Goal: Ask a question: Seek information or help from site administrators or community

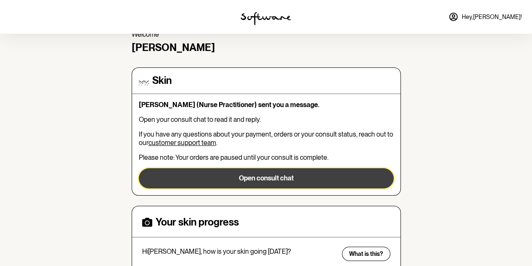
drag, startPoint x: 0, startPoint y: 0, endPoint x: 274, endPoint y: 181, distance: 328.5
click at [274, 181] on button "Open consult chat" at bounding box center [266, 178] width 255 height 20
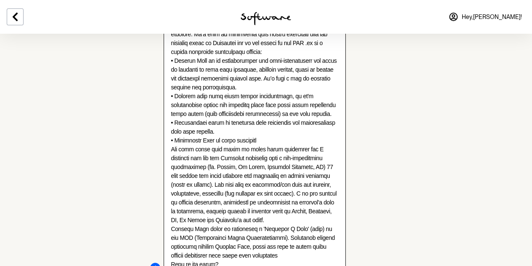
scroll to position [540, 0]
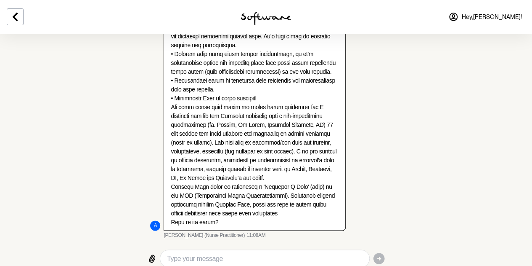
click at [245, 253] on textarea "Type your message" at bounding box center [264, 258] width 195 height 10
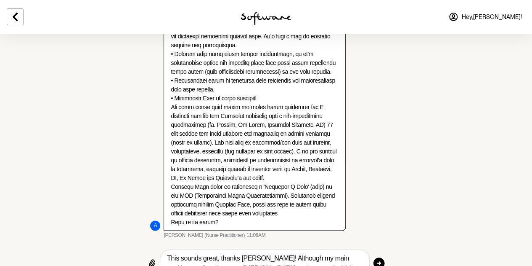
scroll to position [546, 0]
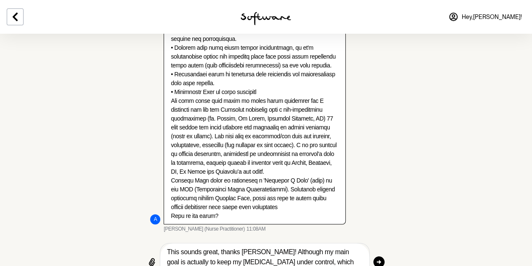
click at [199, 260] on textarea "This sounds great, thanks [PERSON_NAME]! Although my main goal is actually to k…" at bounding box center [264, 261] width 195 height 30
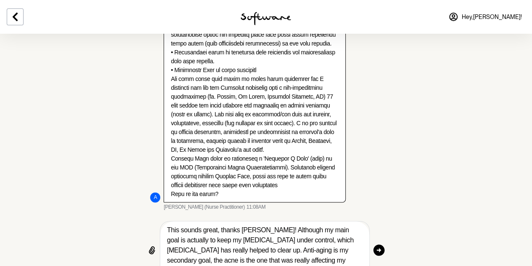
scroll to position [578, 0]
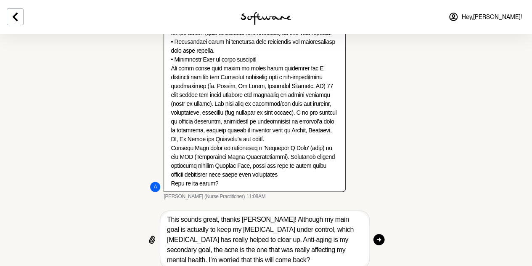
click at [205, 245] on textarea "This sounds great, thanks [PERSON_NAME]! Although my main goal is actually to k…" at bounding box center [264, 239] width 195 height 51
click at [274, 240] on textarea "This sounds great, thanks [PERSON_NAME]! Although my main goal is actually to k…" at bounding box center [264, 239] width 195 height 51
click at [218, 249] on textarea "This sounds great, thanks [PERSON_NAME]! Although my main goal is actually to k…" at bounding box center [264, 239] width 195 height 51
type textarea "This sounds great, thanks [PERSON_NAME]! Although my main goal is actually to k…"
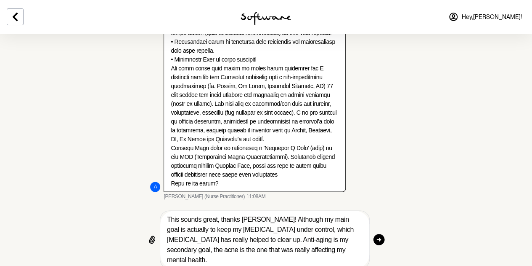
click at [295, 250] on textarea "This sounds great, thanks [PERSON_NAME]! Although my main goal is actually to k…" at bounding box center [264, 239] width 195 height 51
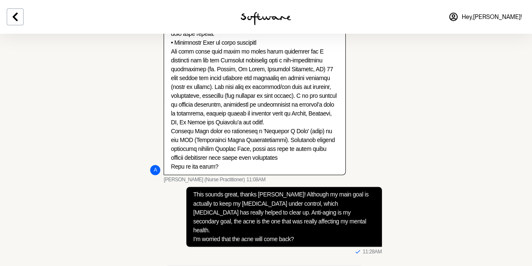
scroll to position [602, 0]
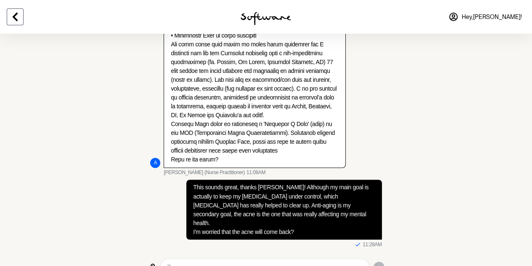
click at [13, 16] on icon at bounding box center [15, 17] width 5 height 8
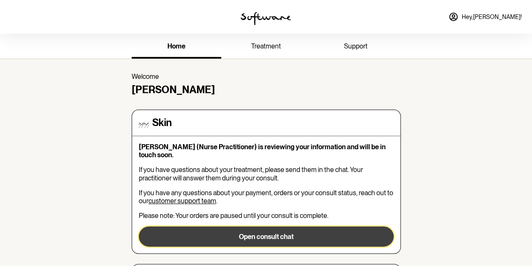
click at [287, 231] on button "Open consult chat" at bounding box center [266, 236] width 255 height 20
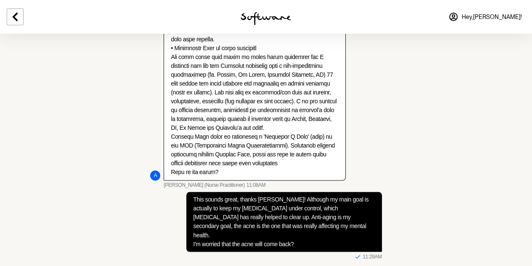
scroll to position [582, 0]
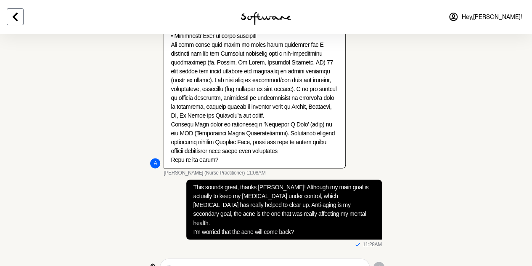
click at [16, 13] on icon at bounding box center [15, 17] width 5 height 8
